Goal: Task Accomplishment & Management: Use online tool/utility

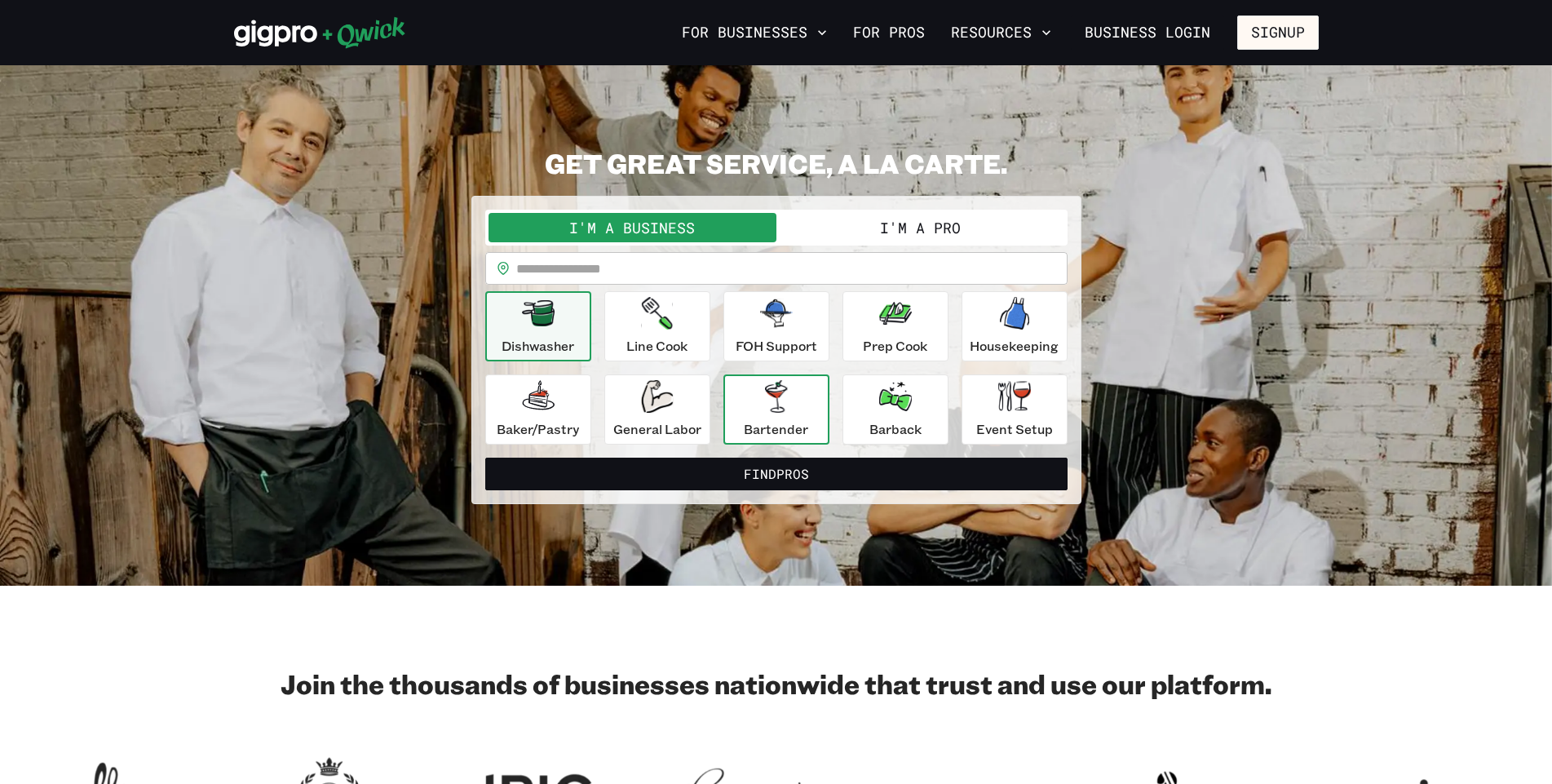
click at [787, 408] on icon "button" at bounding box center [776, 396] width 33 height 33
click at [782, 396] on icon "button" at bounding box center [776, 396] width 22 height 33
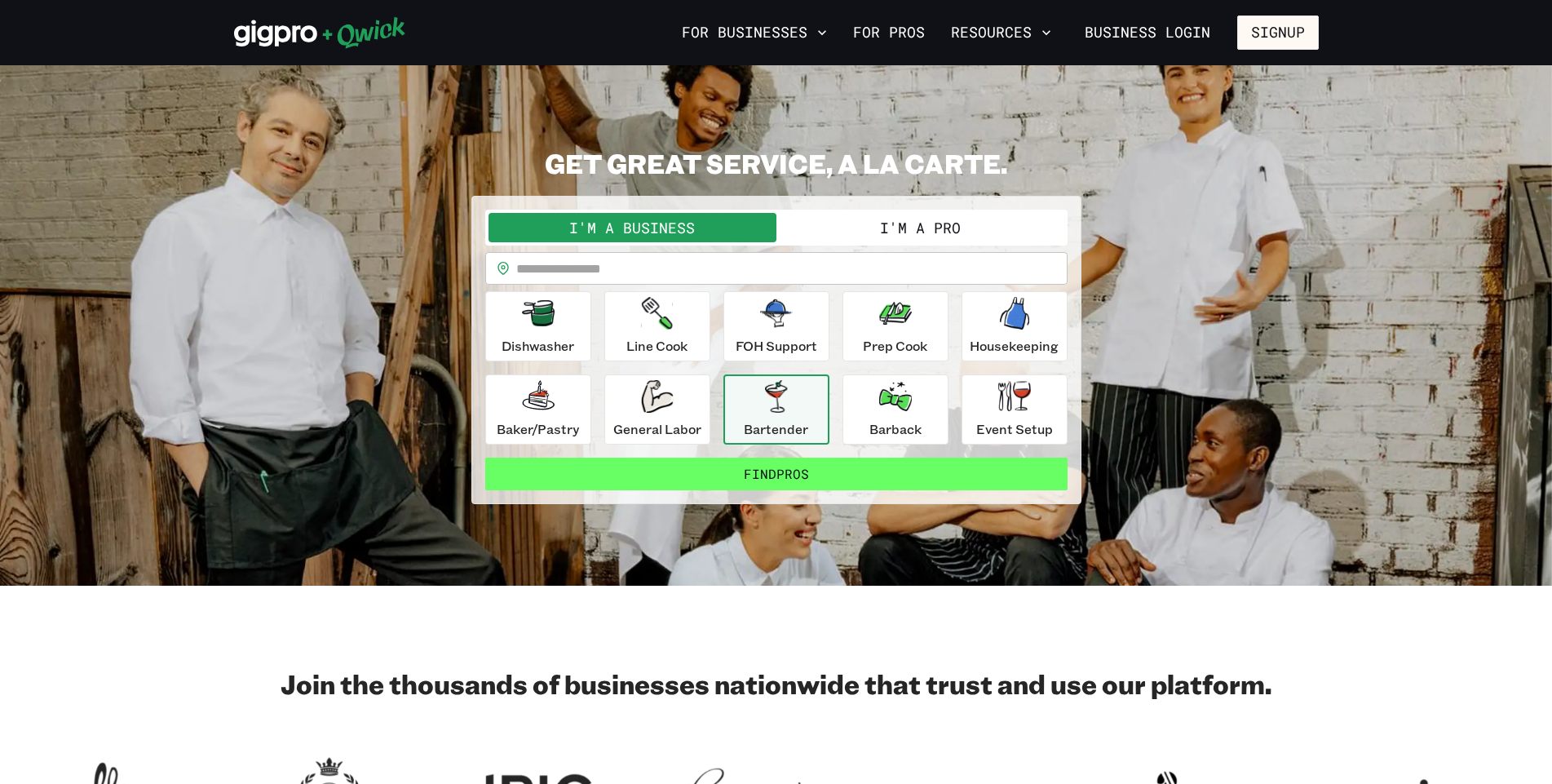
click at [769, 470] on button "Find Pros" at bounding box center [776, 474] width 582 height 33
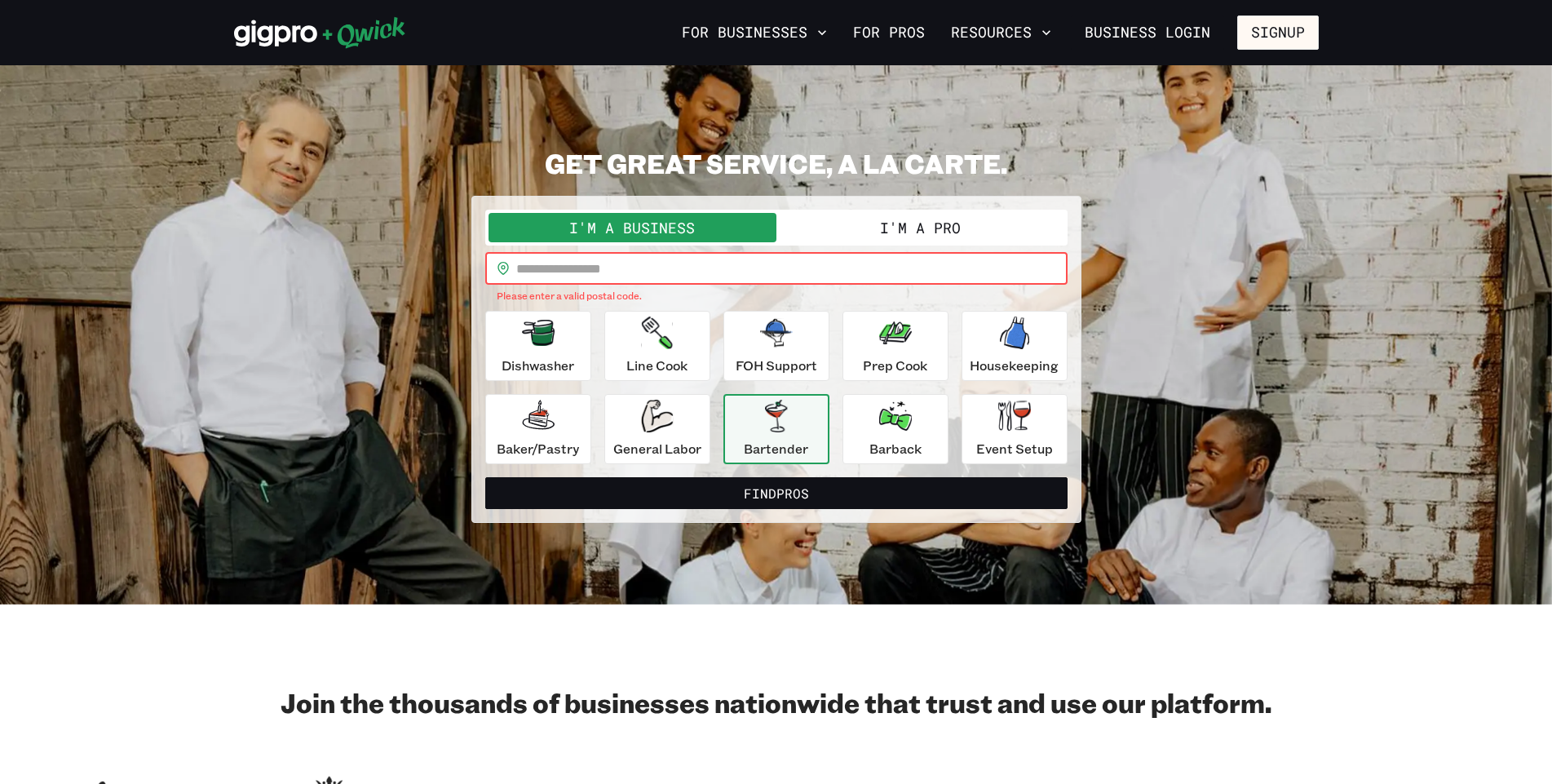
click at [601, 282] on input "text" at bounding box center [791, 268] width 551 height 33
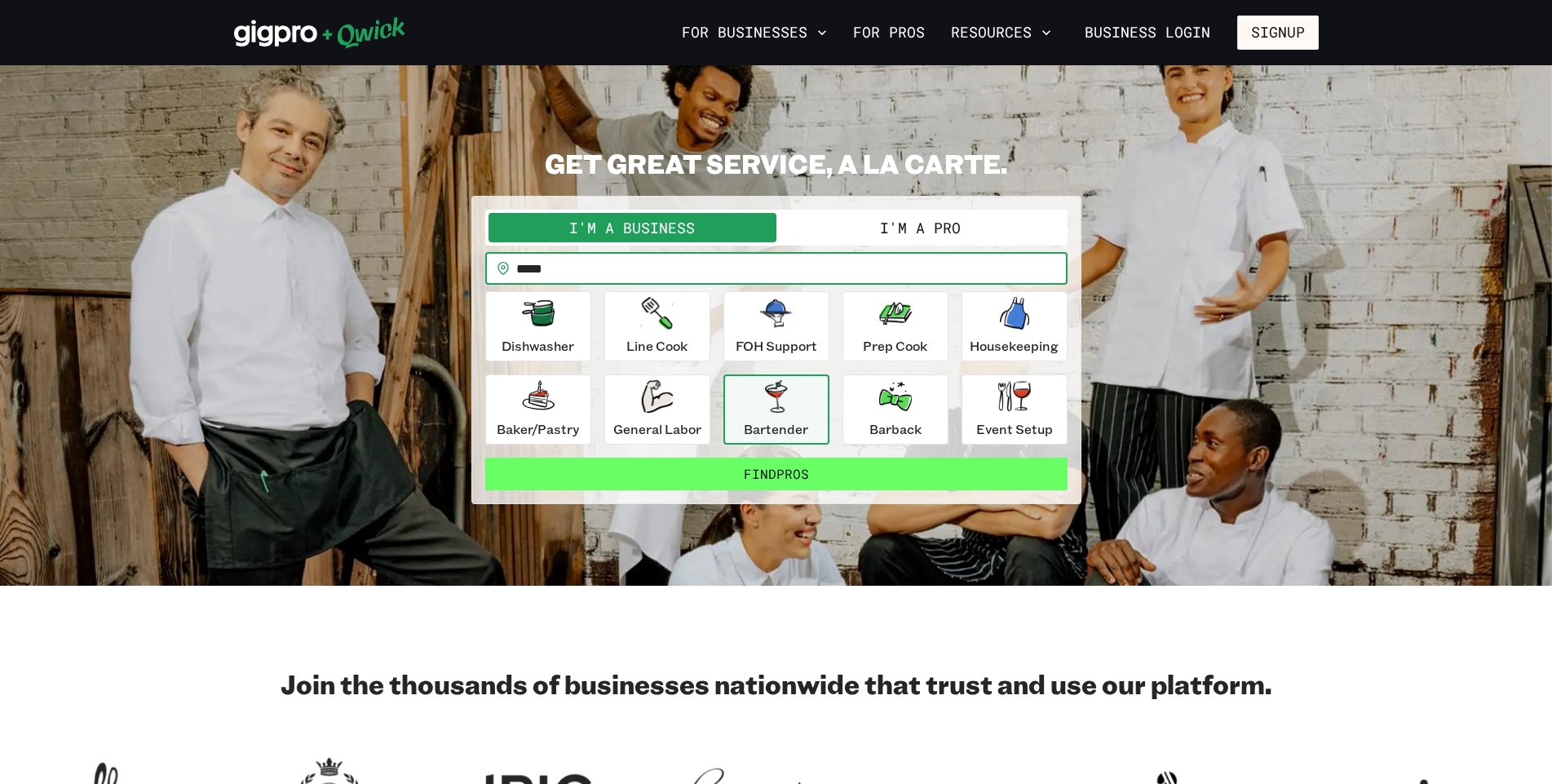
type input "*****"
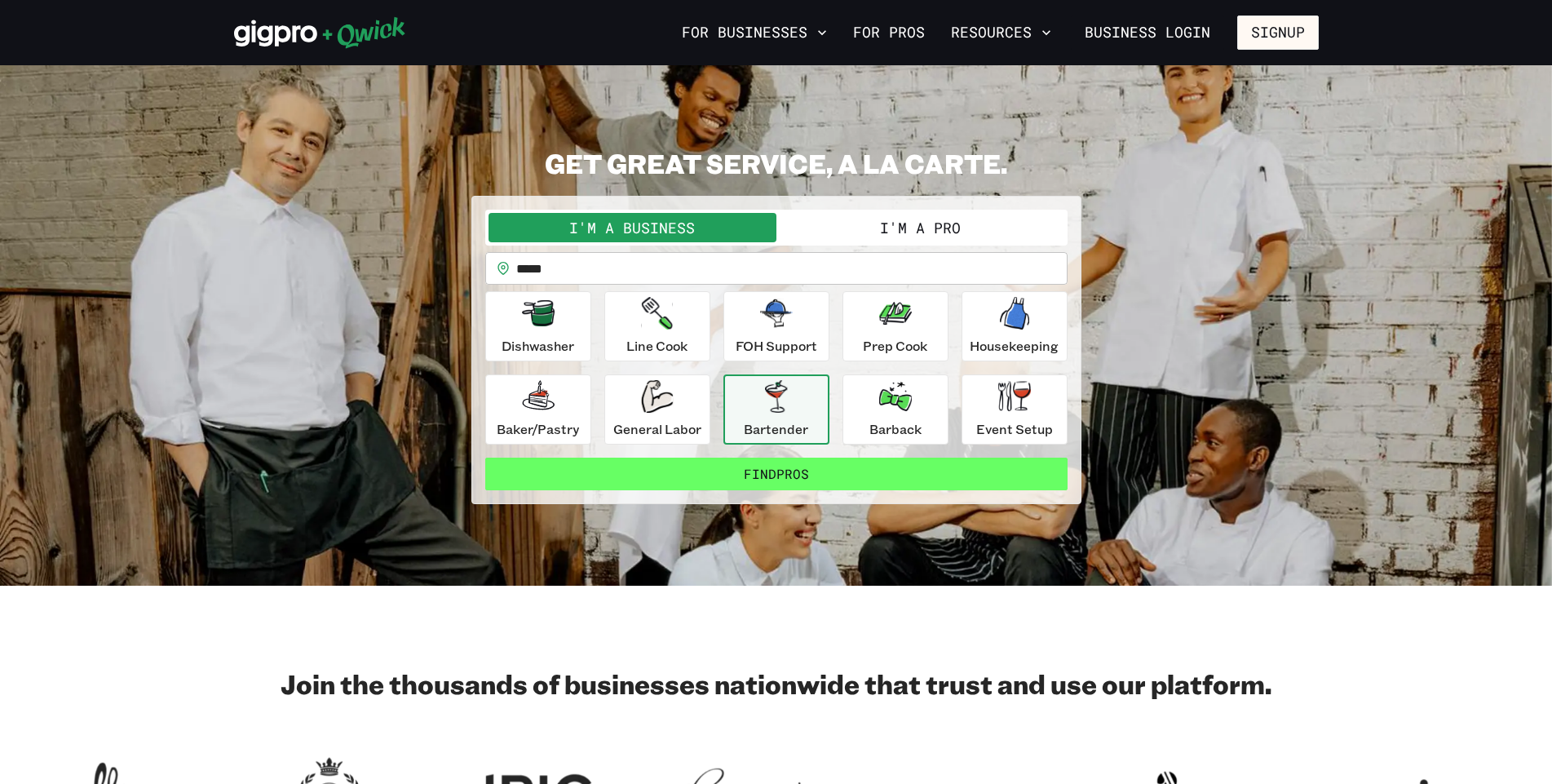
click at [799, 473] on button "Find Pros" at bounding box center [776, 474] width 582 height 33
